Goal: Task Accomplishment & Management: Manage account settings

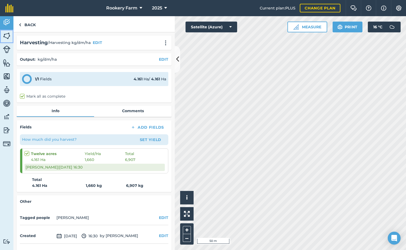
click at [6, 36] on img at bounding box center [7, 36] width 8 height 8
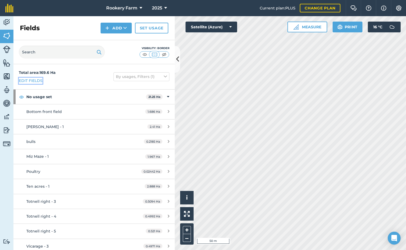
click at [33, 80] on link "Edit fields" at bounding box center [31, 81] width 24 height 6
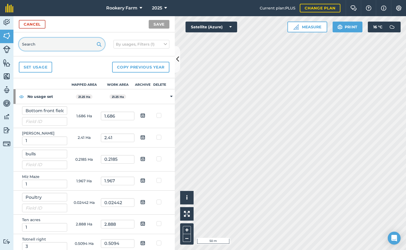
click at [37, 45] on input "text" at bounding box center [62, 44] width 86 height 13
click at [40, 43] on input "text" at bounding box center [62, 44] width 86 height 13
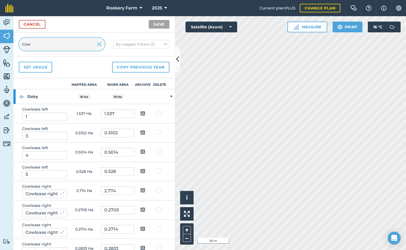
type input "Cow"
click at [141, 132] on img at bounding box center [143, 132] width 5 height 6
click at [145, 132] on input "checkbox" at bounding box center [146, 130] width 3 height 3
checkbox input "true"
click at [141, 150] on img at bounding box center [143, 151] width 5 height 6
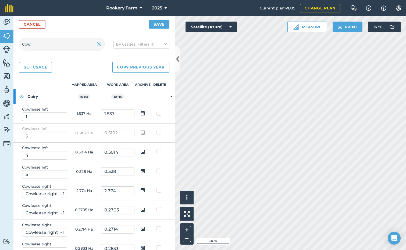
click at [145, 150] on input "checkbox" at bounding box center [146, 149] width 3 height 3
checkbox input "true"
click at [141, 170] on img at bounding box center [143, 170] width 5 height 6
click at [145, 170] on input "checkbox" at bounding box center [146, 168] width 3 height 3
checkbox input "true"
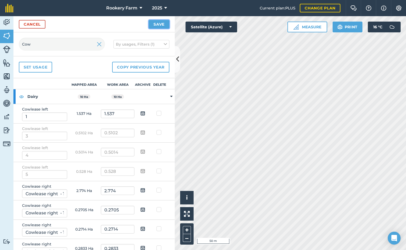
click at [158, 24] on button "Save" at bounding box center [159, 24] width 21 height 9
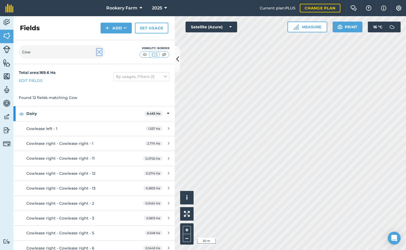
click at [100, 53] on img at bounding box center [99, 52] width 5 height 6
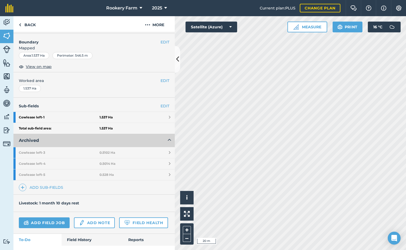
scroll to position [96, 0]
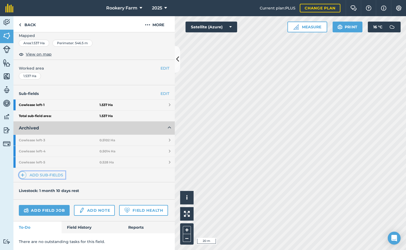
click at [46, 171] on link "Add sub-fields" at bounding box center [42, 175] width 47 height 8
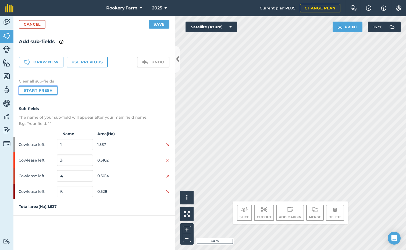
click at [48, 91] on button "Start fresh" at bounding box center [38, 90] width 39 height 9
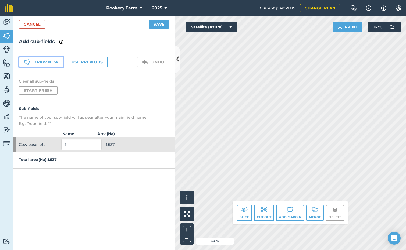
click at [55, 61] on button "Draw new" at bounding box center [41, 62] width 45 height 11
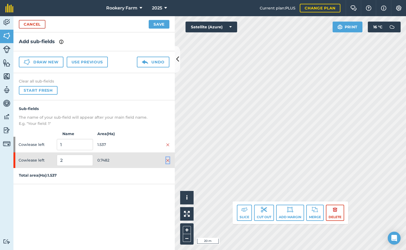
click at [168, 160] on img at bounding box center [167, 160] width 3 height 4
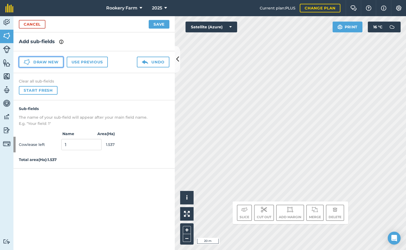
click at [59, 64] on button "Draw new" at bounding box center [41, 62] width 45 height 11
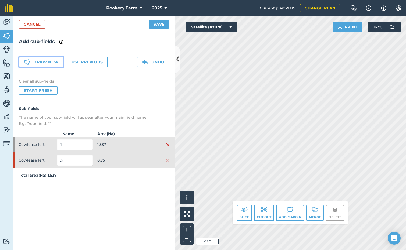
click at [49, 64] on button "Draw new" at bounding box center [41, 62] width 45 height 11
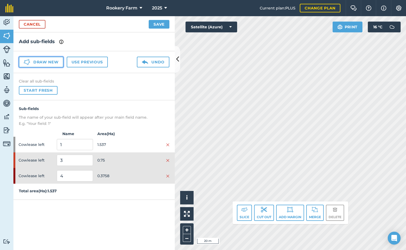
click at [43, 62] on button "Draw new" at bounding box center [41, 62] width 45 height 11
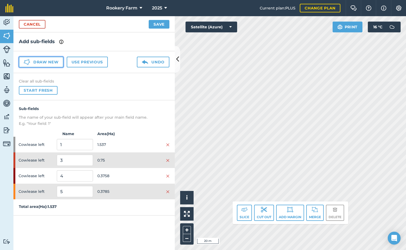
click at [48, 62] on button "Draw new" at bounding box center [41, 62] width 45 height 11
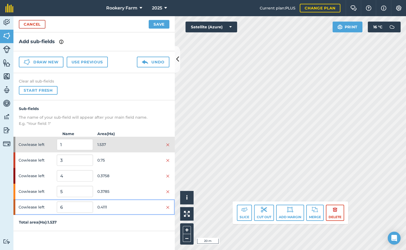
click at [141, 209] on div at bounding box center [152, 207] width 36 height 6
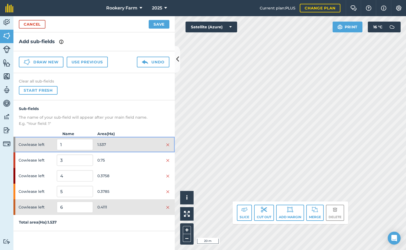
click at [139, 145] on div at bounding box center [152, 144] width 36 height 6
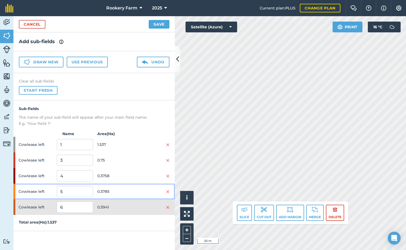
click at [132, 190] on span "0.3785" at bounding box center [115, 191] width 36 height 10
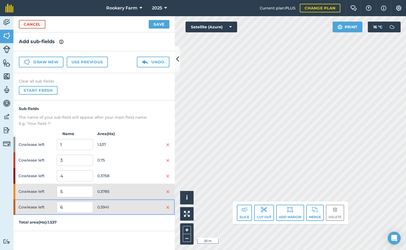
click at [131, 202] on span "0.3941" at bounding box center [115, 207] width 36 height 10
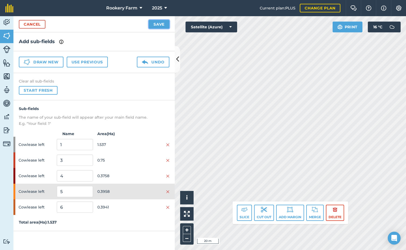
click at [162, 24] on button "Save" at bounding box center [159, 24] width 21 height 9
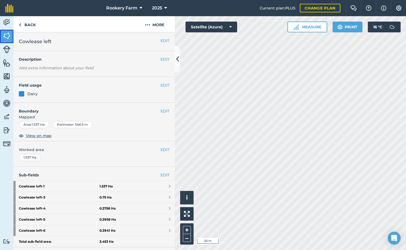
drag, startPoint x: 8, startPoint y: 37, endPoint x: 12, endPoint y: 37, distance: 4.1
click at [8, 37] on img at bounding box center [7, 36] width 8 height 8
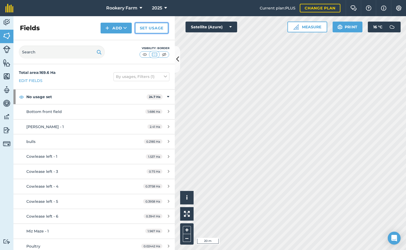
click at [150, 31] on link "Set usage" at bounding box center [151, 28] width 33 height 11
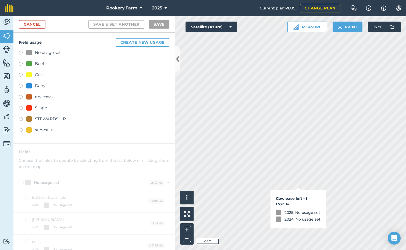
checkbox input "true"
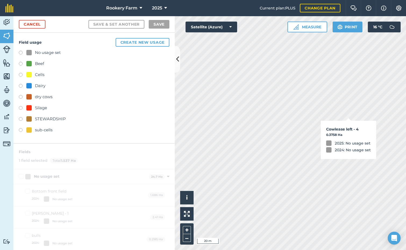
checkbox input "true"
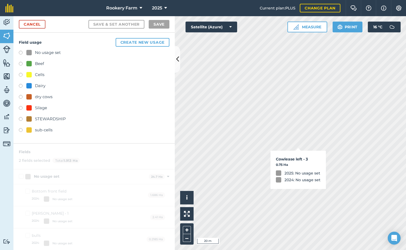
checkbox input "true"
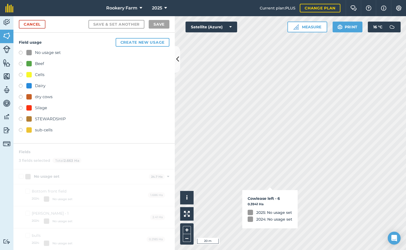
checkbox input "true"
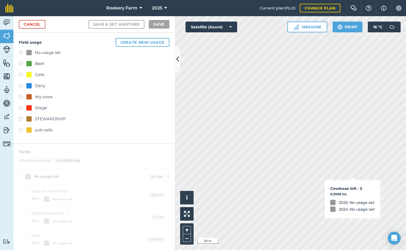
checkbox input "true"
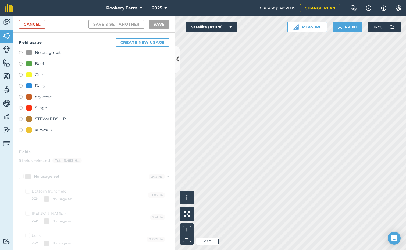
click at [20, 85] on label at bounding box center [23, 86] width 8 height 5
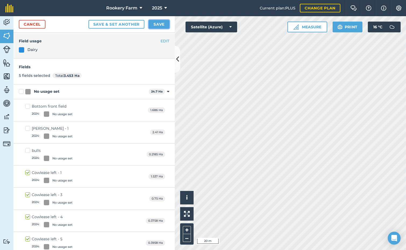
click at [165, 23] on button "Save" at bounding box center [159, 24] width 21 height 9
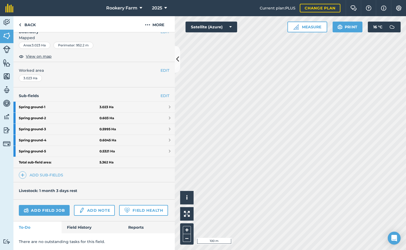
scroll to position [94, 0]
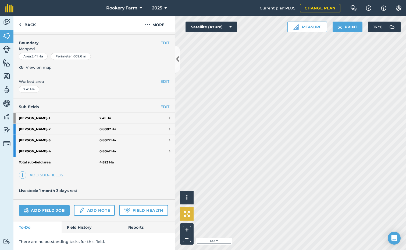
scroll to position [83, 0]
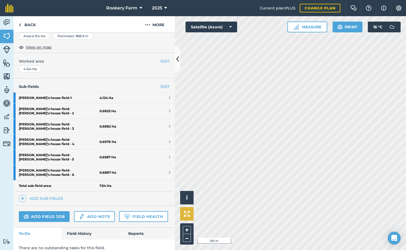
scroll to position [94, 0]
